Goal: Information Seeking & Learning: Stay updated

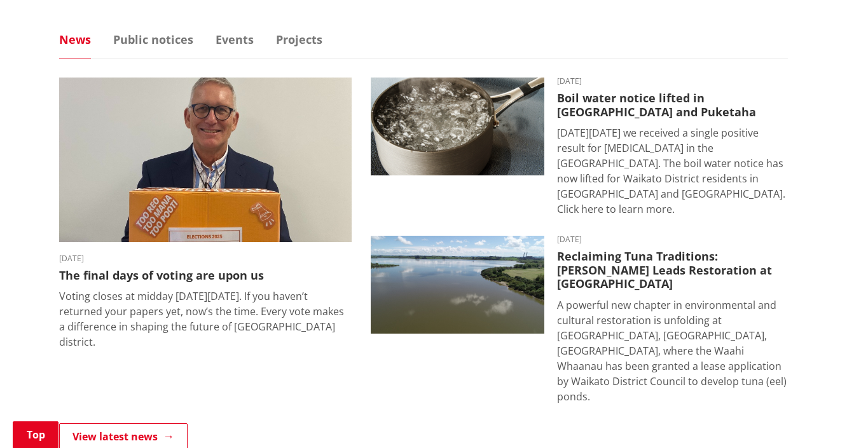
scroll to position [864, 0]
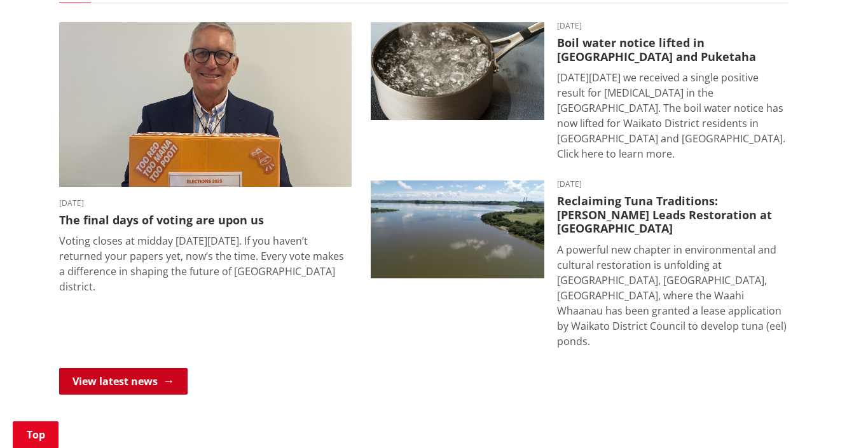
click at [133, 368] on link "View latest news" at bounding box center [123, 381] width 128 height 27
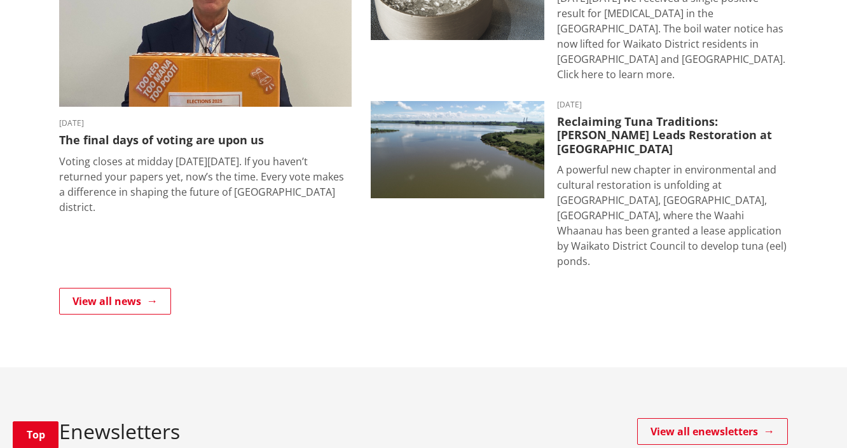
scroll to position [356, 0]
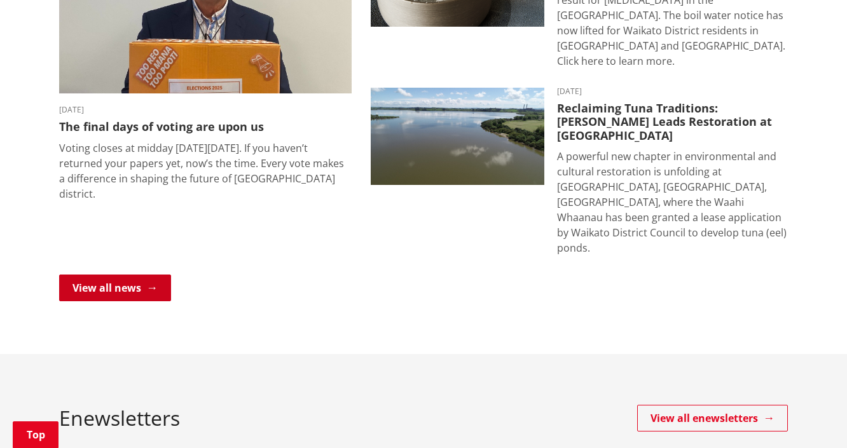
click at [143, 275] on link "View all news" at bounding box center [115, 288] width 112 height 27
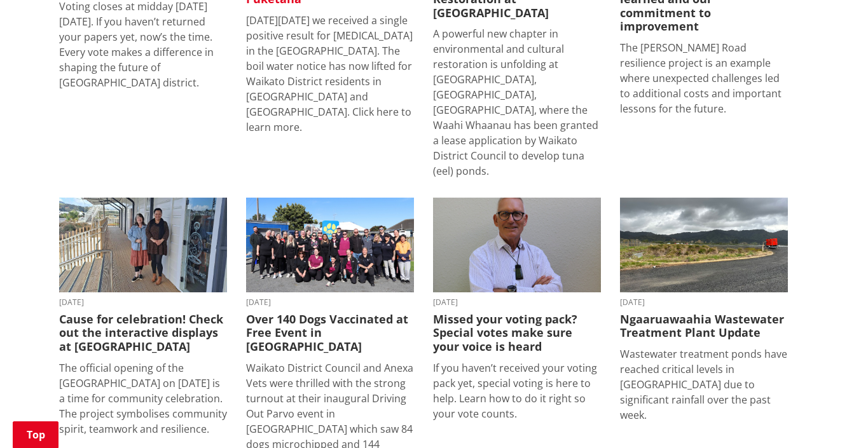
scroll to position [458, 0]
